Goal: Task Accomplishment & Management: Manage account settings

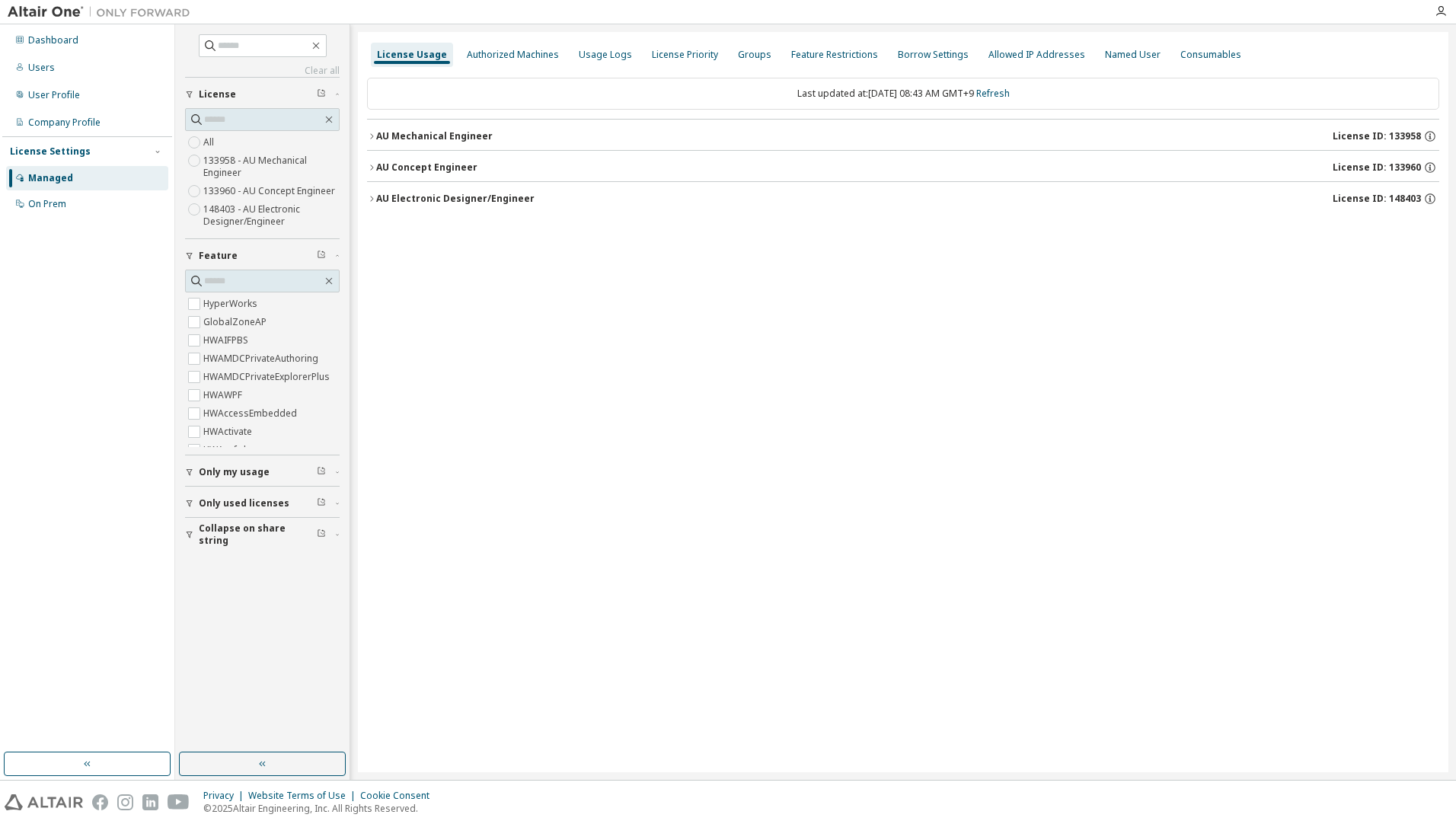
click at [453, 165] on div "AU Concept Engineer" at bounding box center [426, 168] width 101 height 12
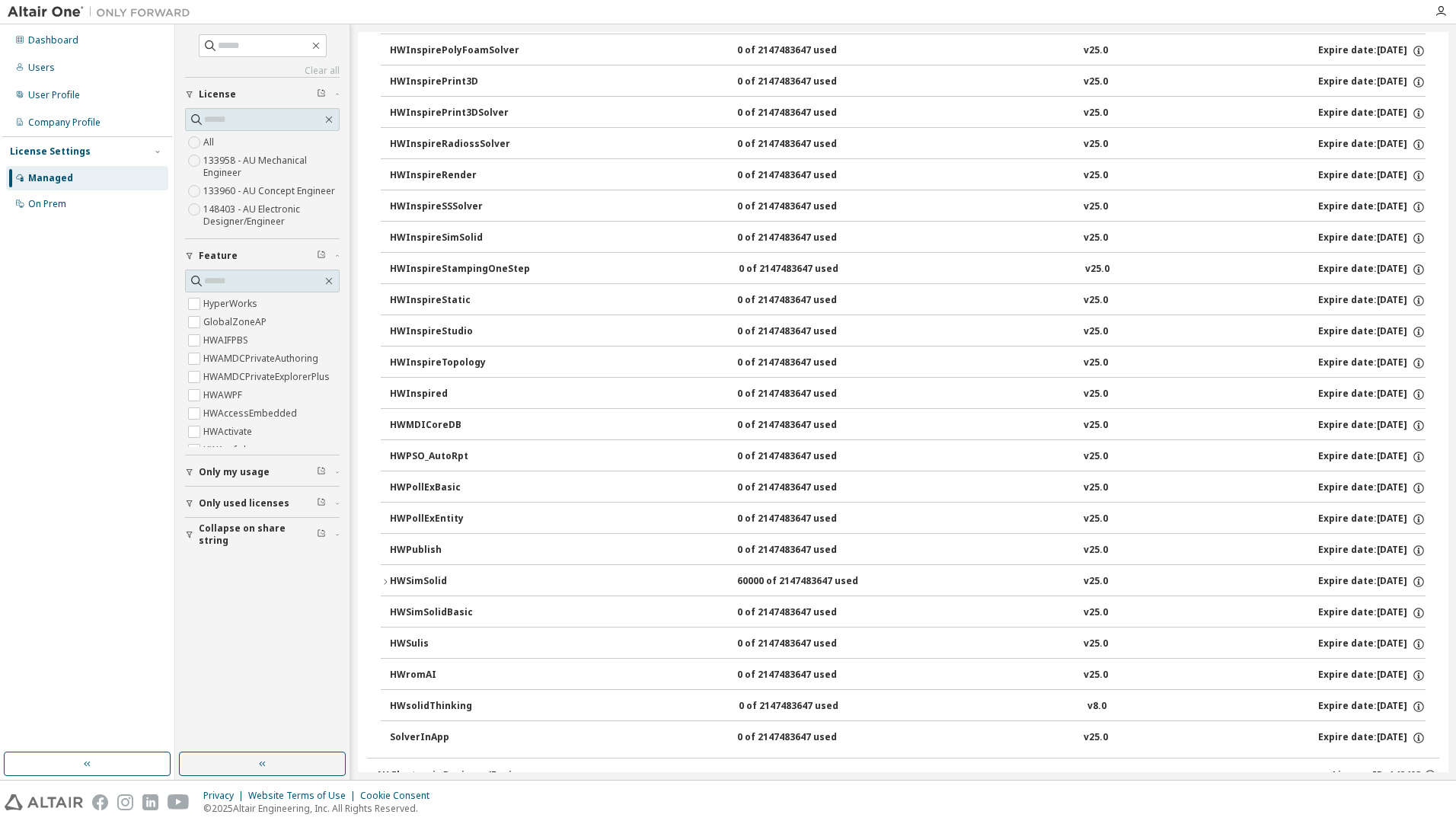
scroll to position [2247, 0]
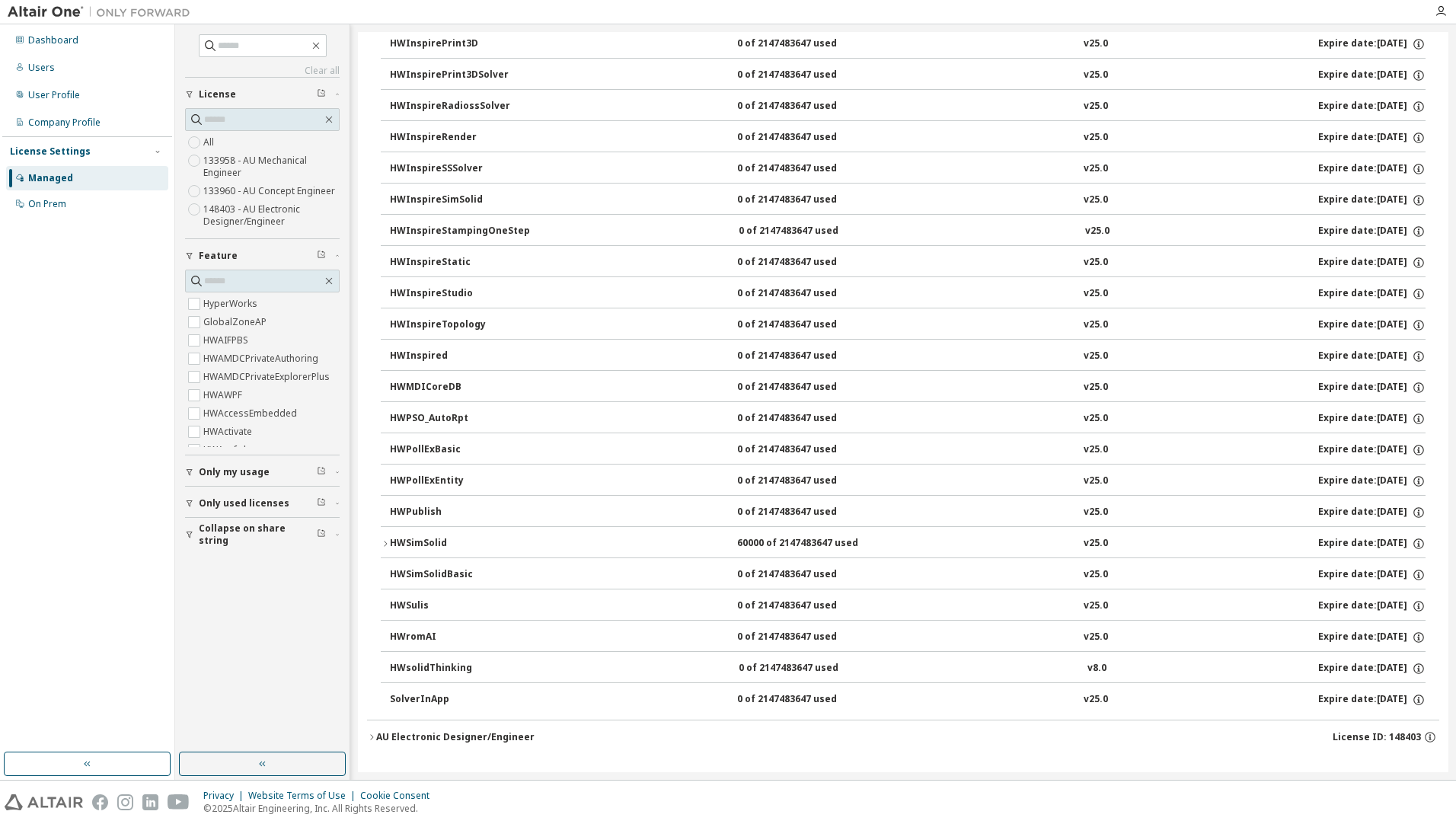
click at [435, 543] on div "HWSimSolid" at bounding box center [458, 544] width 137 height 14
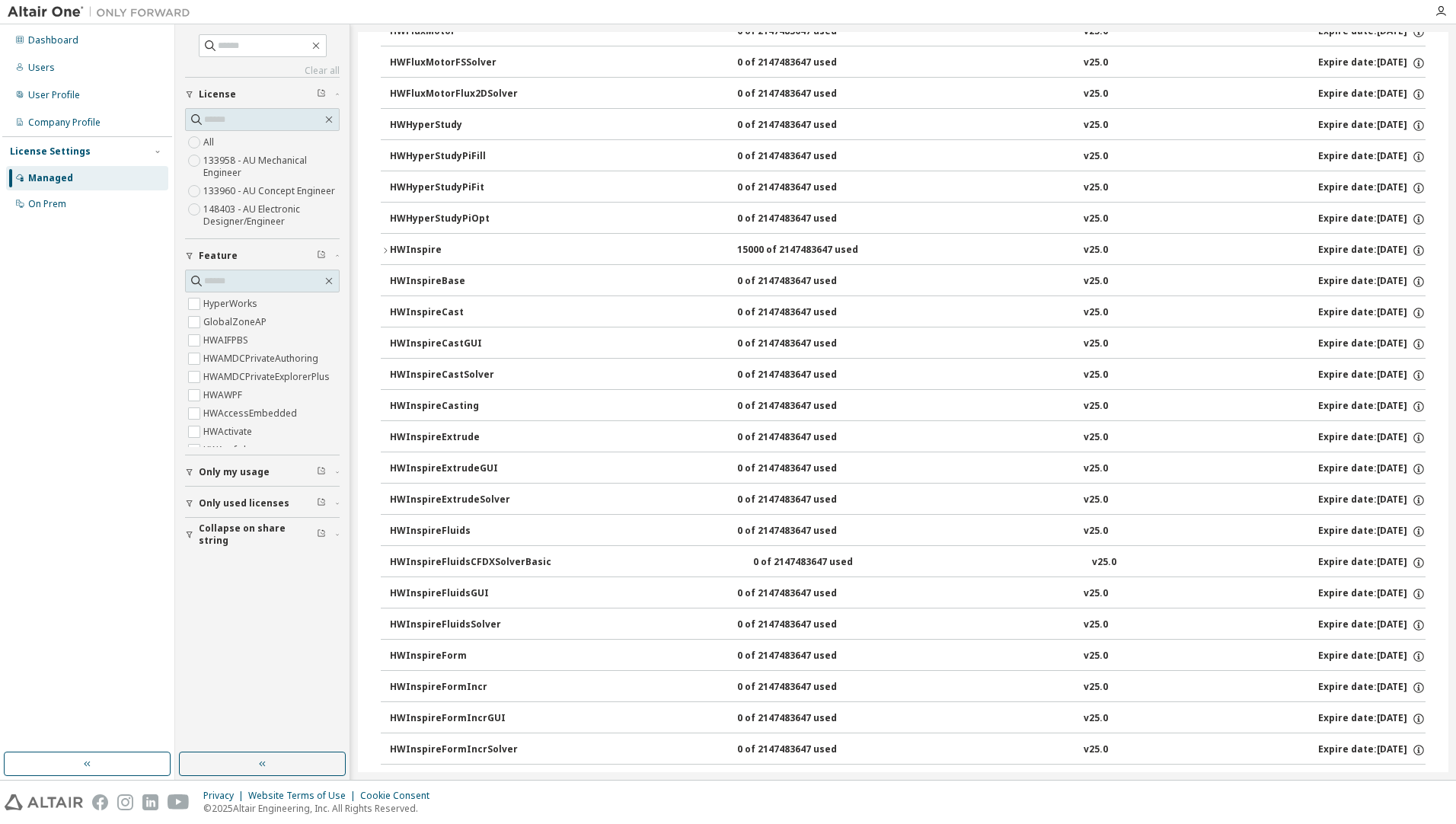
scroll to position [889, 0]
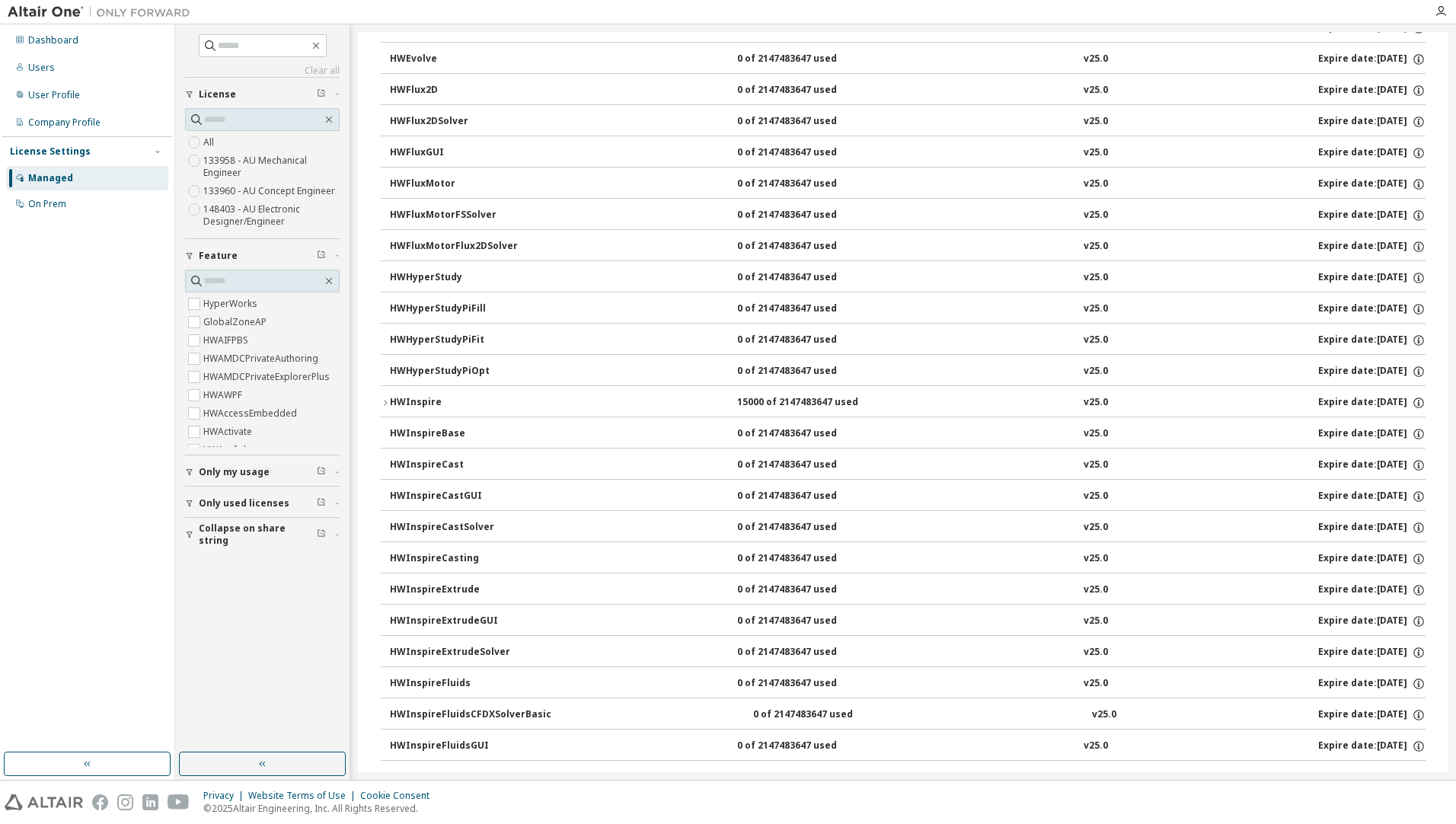
click at [403, 400] on div "HWInspire" at bounding box center [458, 403] width 137 height 14
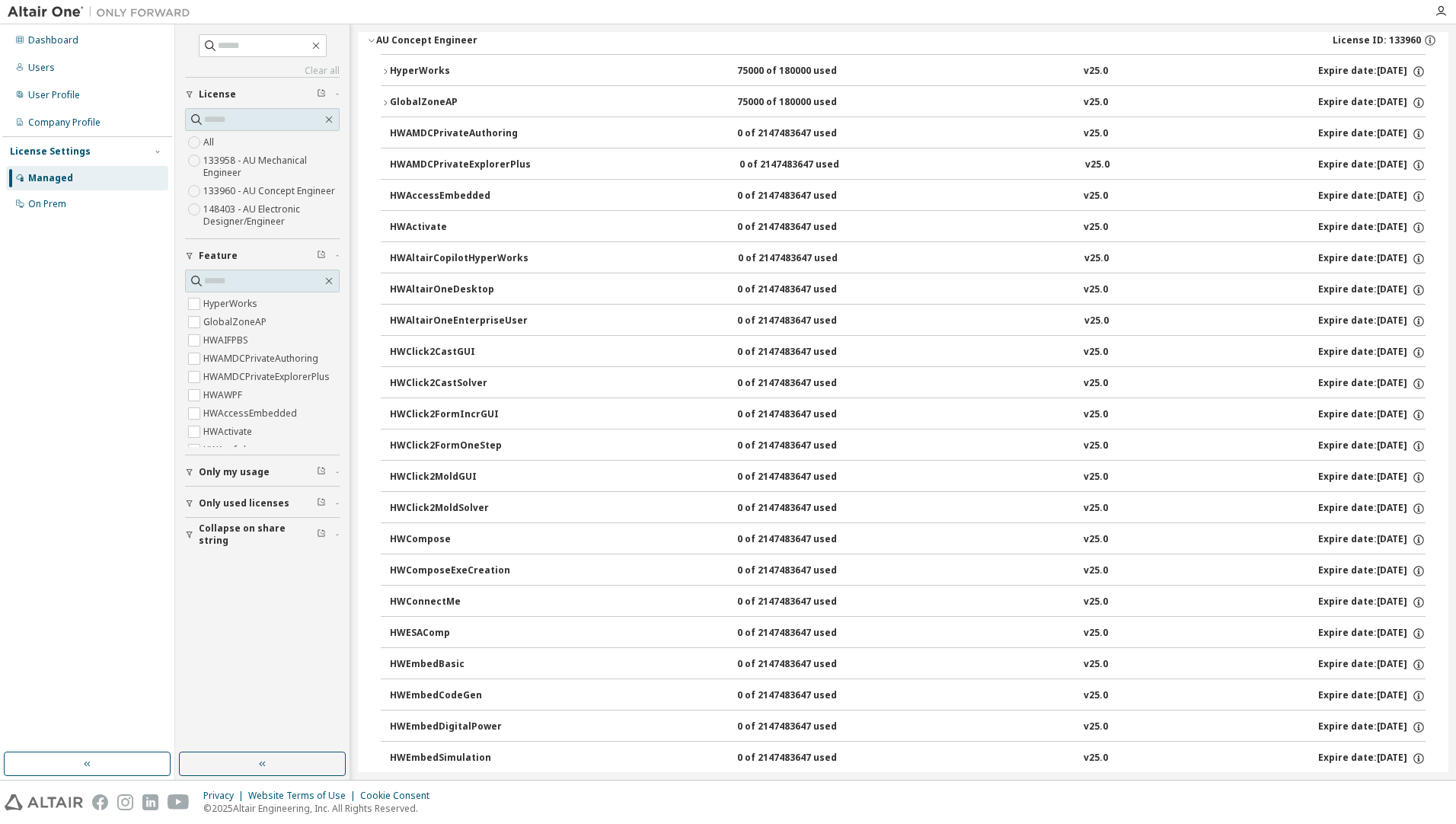
scroll to position [0, 0]
